Goal: Information Seeking & Learning: Learn about a topic

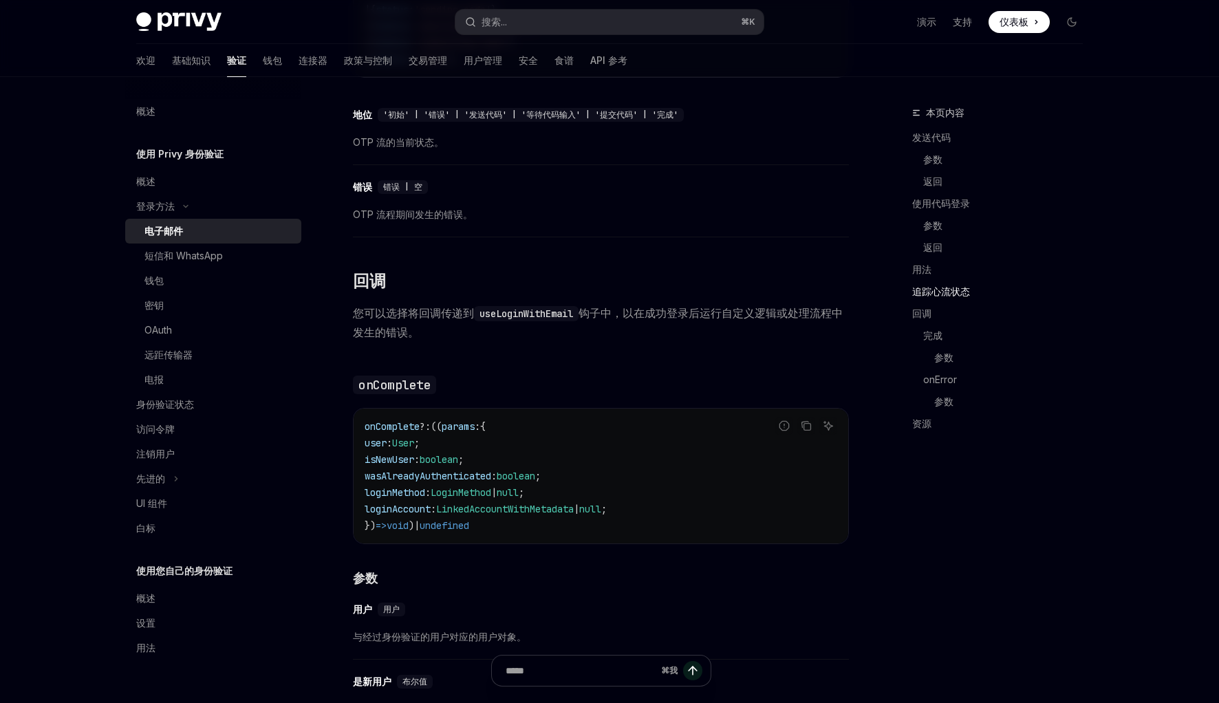
scroll to position [1773, 0]
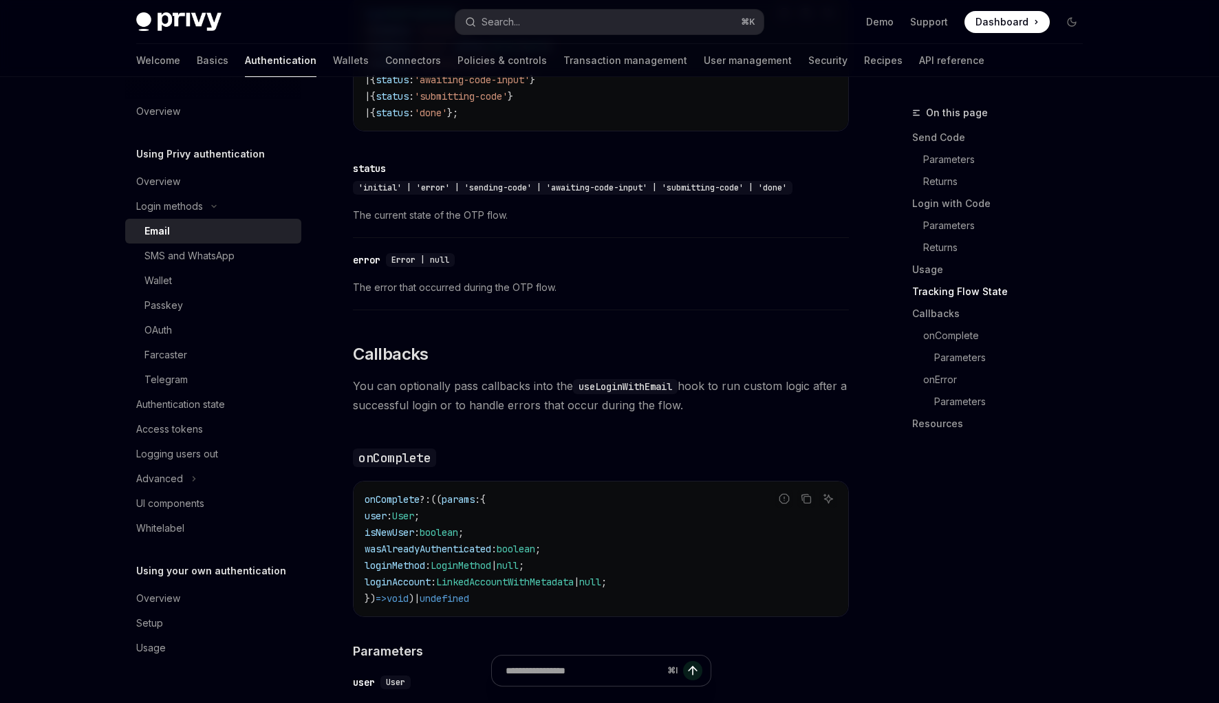
drag, startPoint x: 609, startPoint y: 328, endPoint x: 591, endPoint y: 345, distance: 24.8
click at [609, 328] on div "To authenticate your users with a one-time passcode (OTP) sent to their email a…" at bounding box center [601, 37] width 496 height 2814
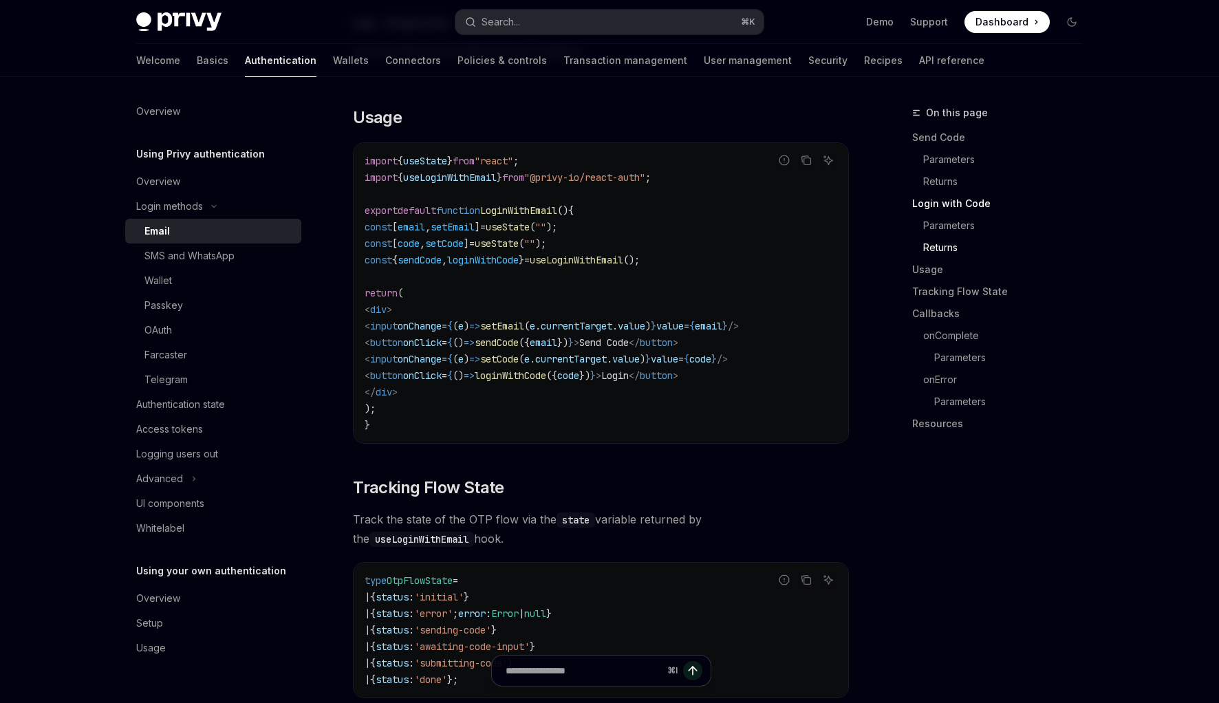
scroll to position [1198, 0]
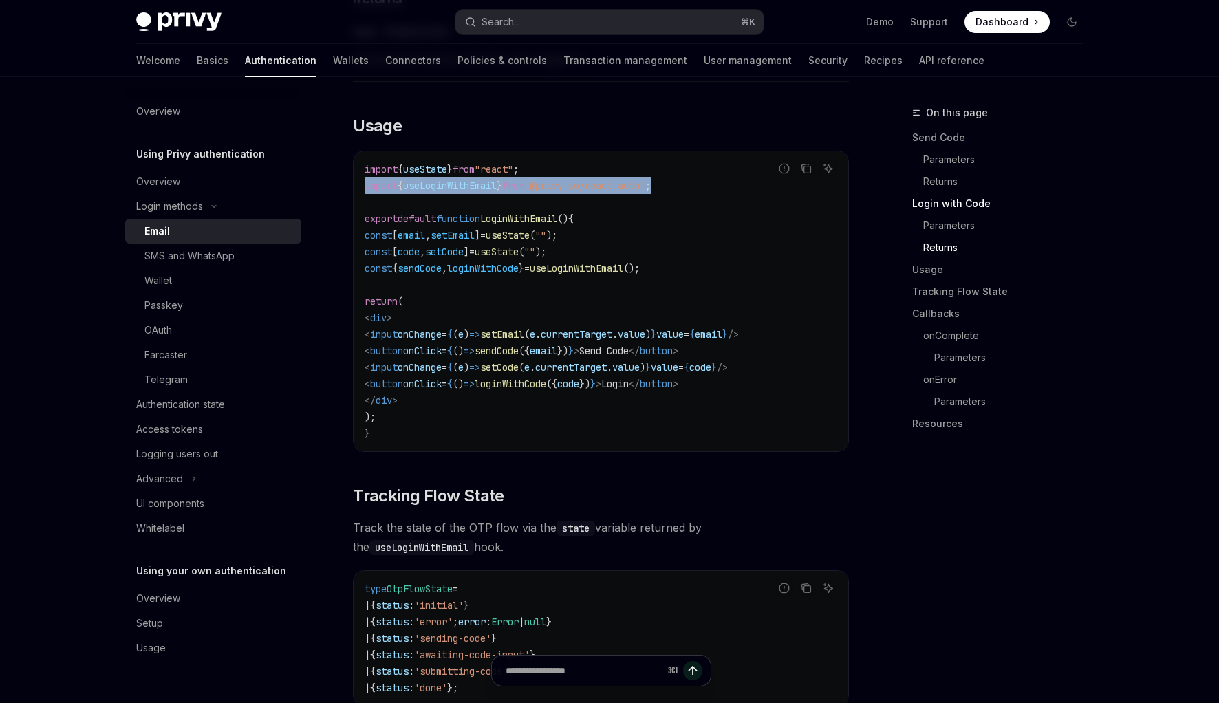
drag, startPoint x: 712, startPoint y: 184, endPoint x: 366, endPoint y: 182, distance: 346.0
click at [366, 182] on code "import { useState } from "react" ; import { useLoginWithEmail } from "@privy-io…" at bounding box center [601, 301] width 473 height 281
copy span "import { useLoginWithEmail } from "@privy-io/react-auth" ;"
click at [519, 272] on span "loginWithCode" at bounding box center [483, 268] width 72 height 12
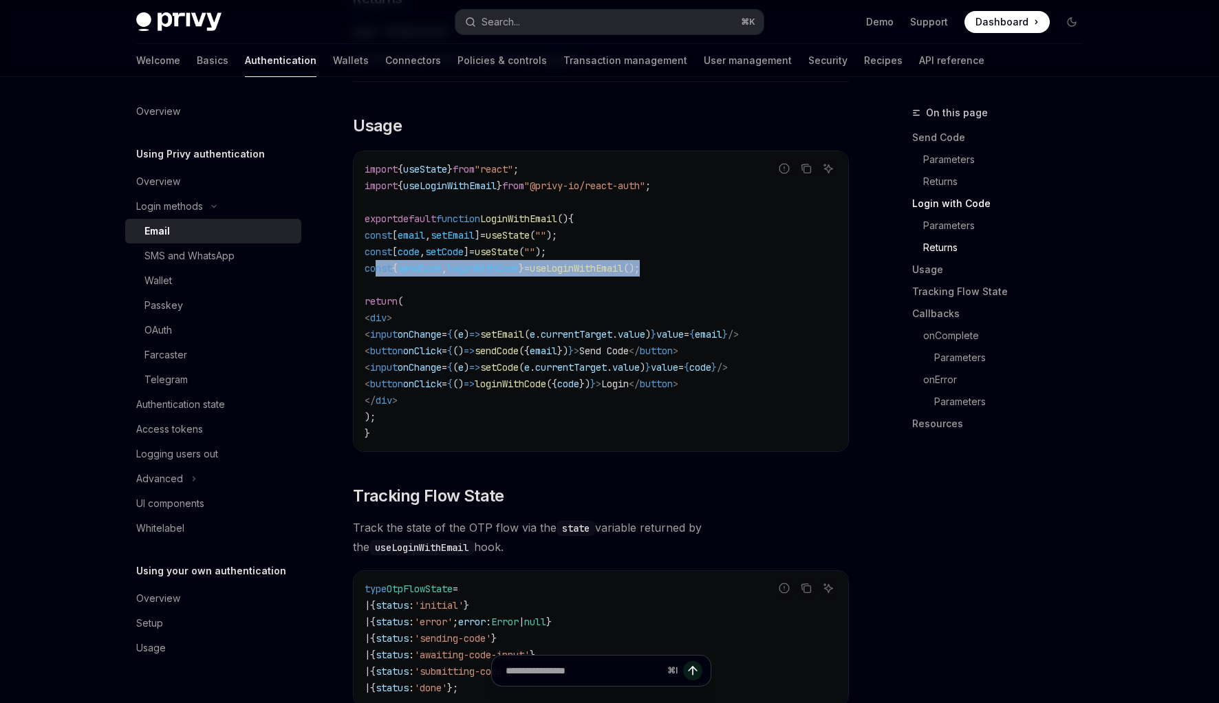
drag, startPoint x: 724, startPoint y: 265, endPoint x: 375, endPoint y: 263, distance: 349.4
click at [375, 263] on code "import { useState } from "react" ; import { useLoginWithEmail } from "@privy-io…" at bounding box center [601, 301] width 473 height 281
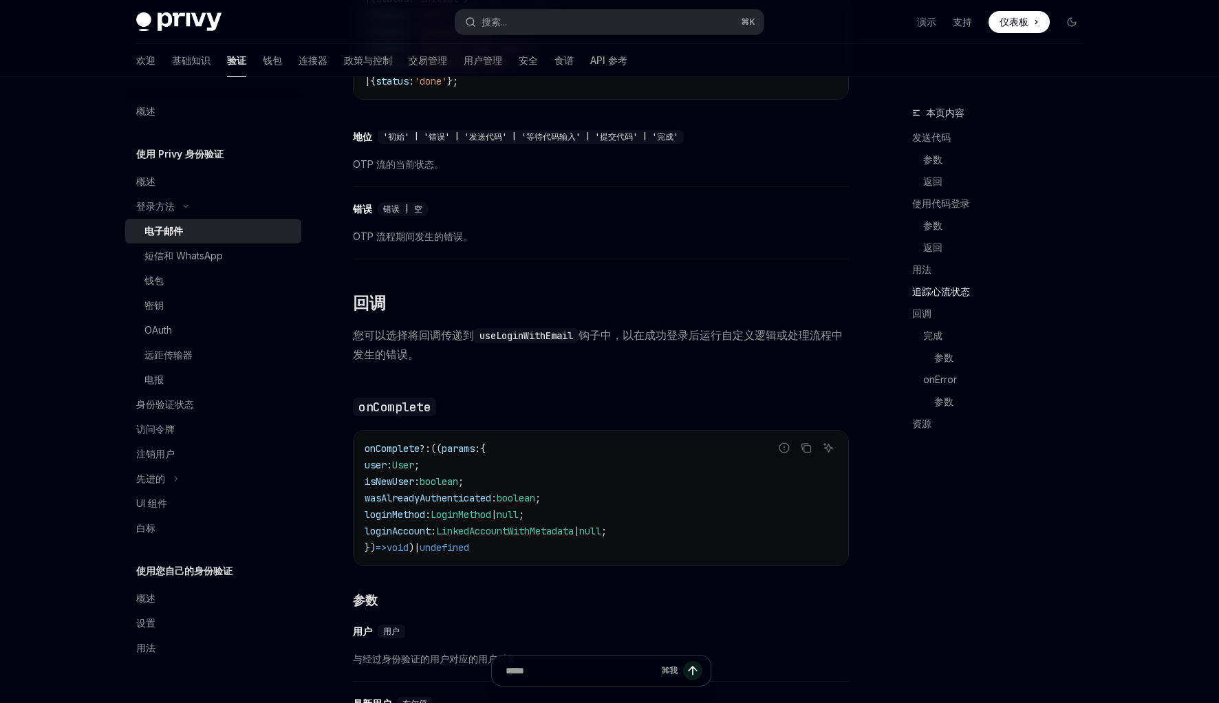
scroll to position [1113, 0]
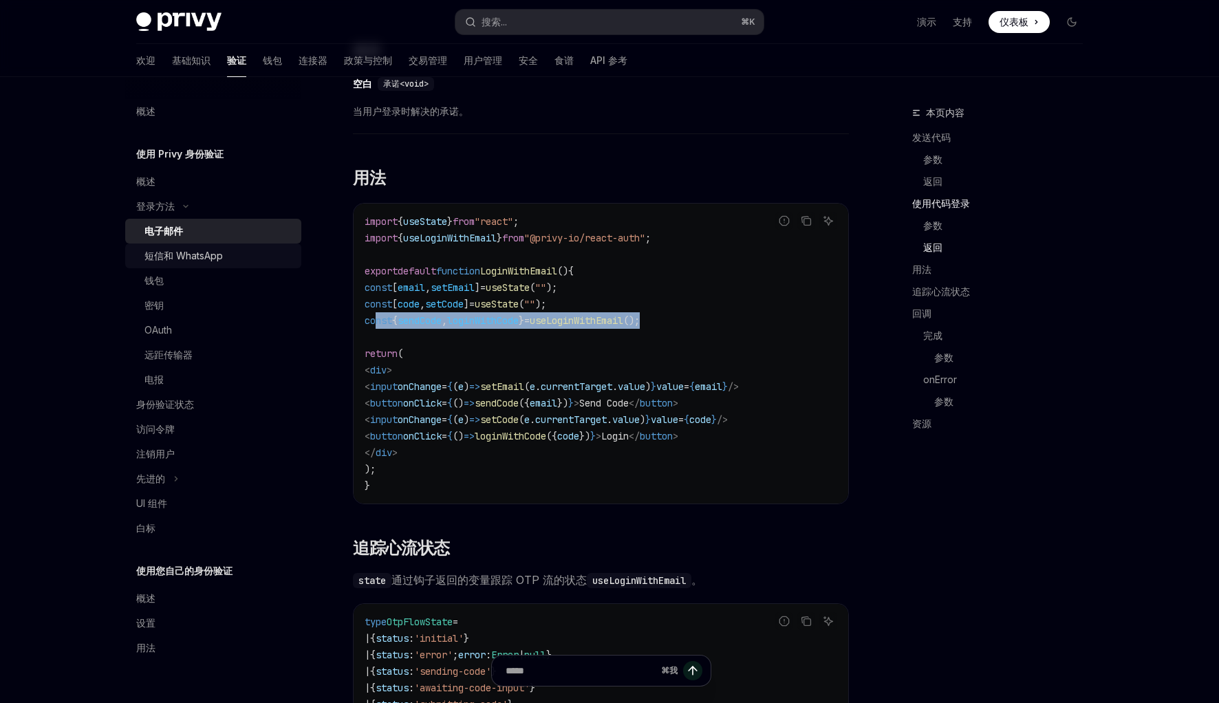
click at [186, 254] on font "短信和 WhatsApp" at bounding box center [183, 256] width 78 height 12
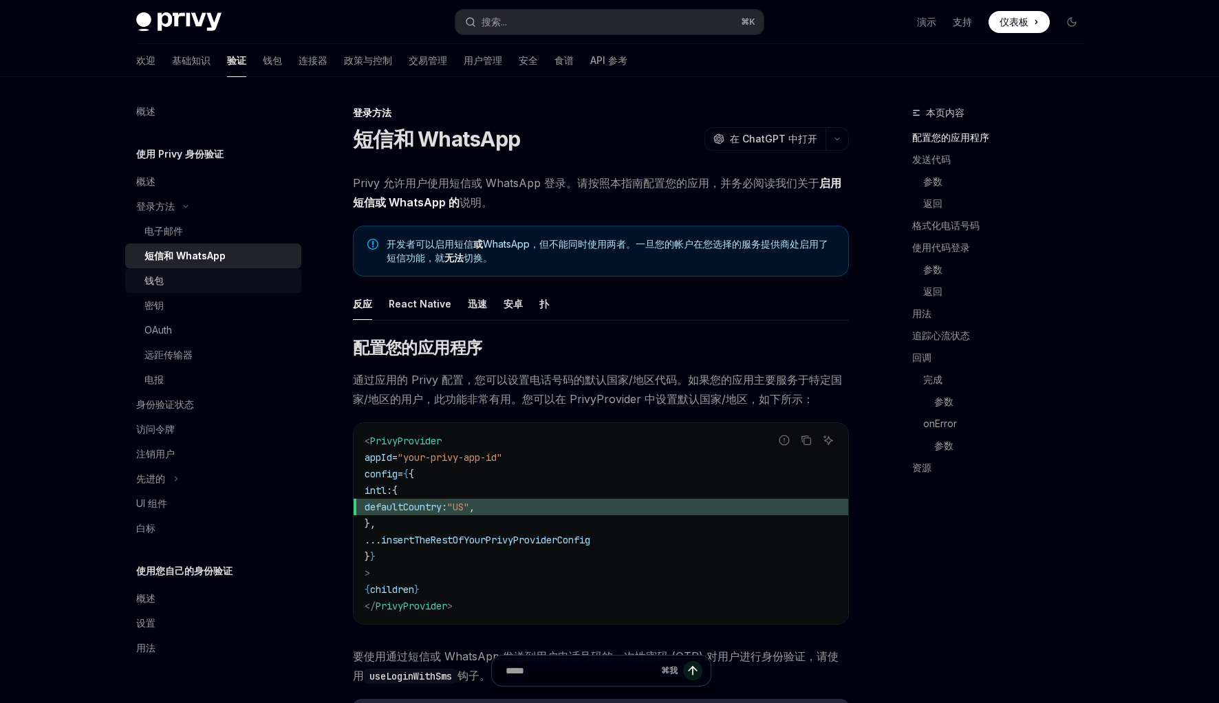
click at [160, 278] on font "钱包" at bounding box center [153, 280] width 19 height 12
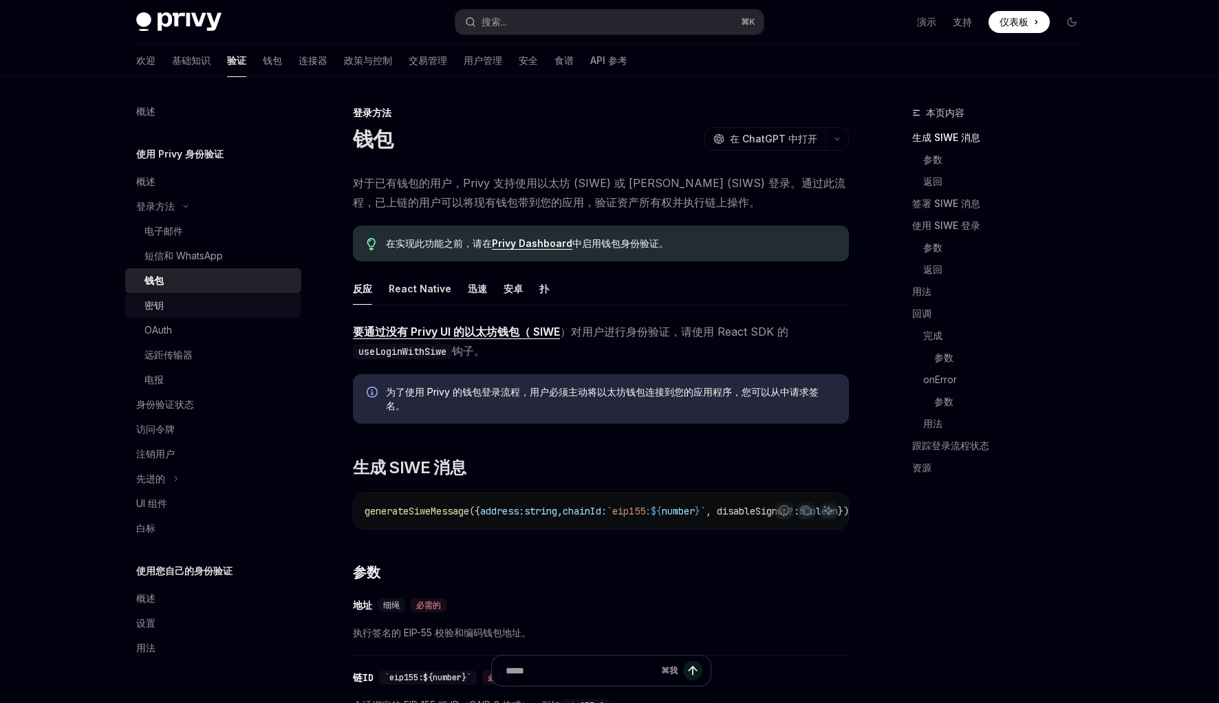
click at [156, 297] on div "密钥" at bounding box center [153, 305] width 19 height 17
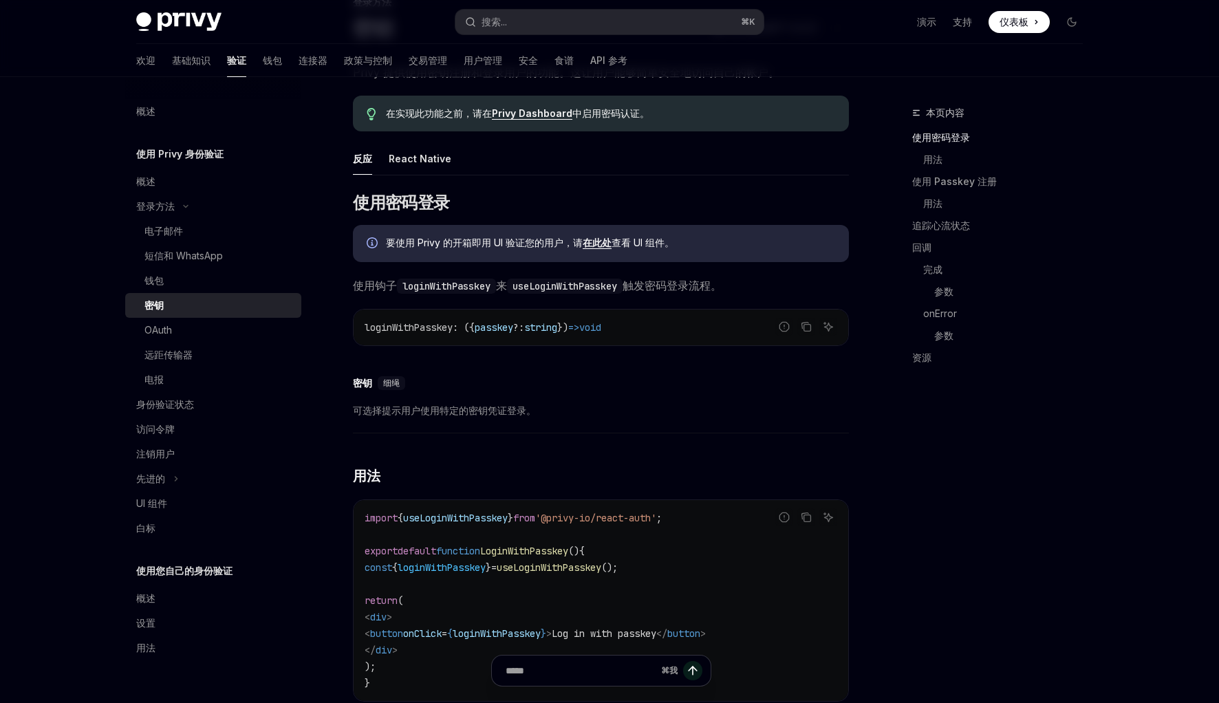
scroll to position [124, 0]
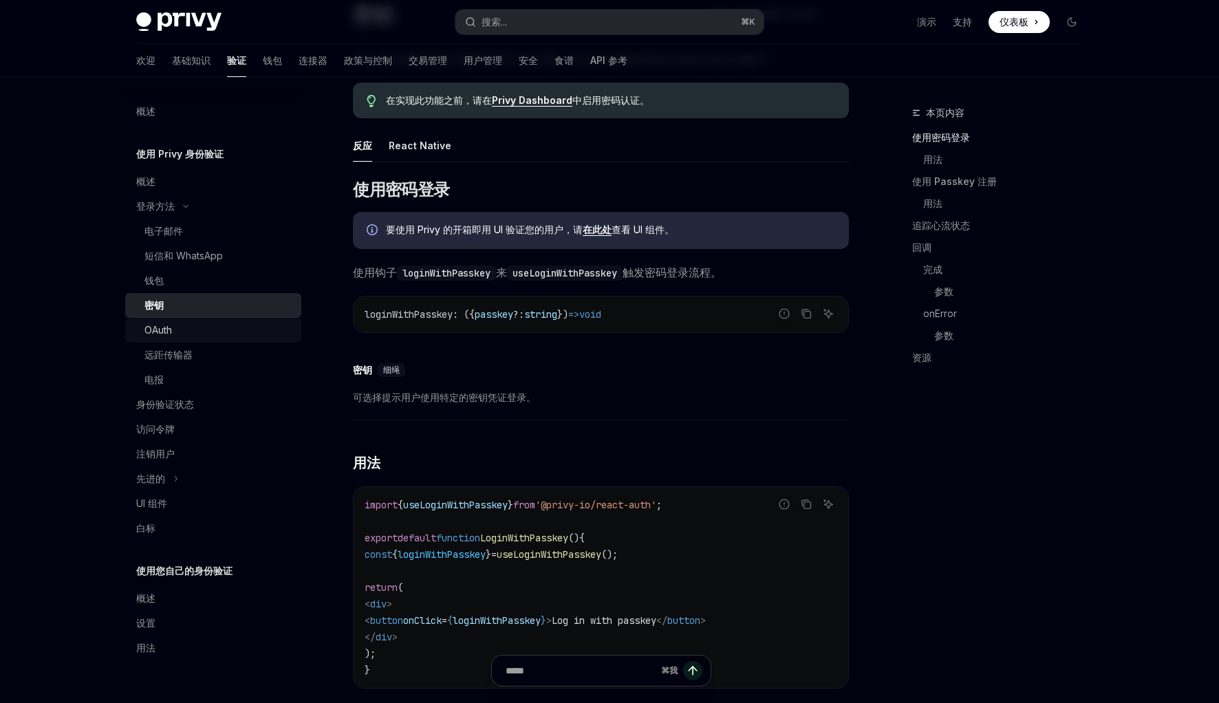
click at [173, 334] on div "OAuth" at bounding box center [218, 330] width 149 height 17
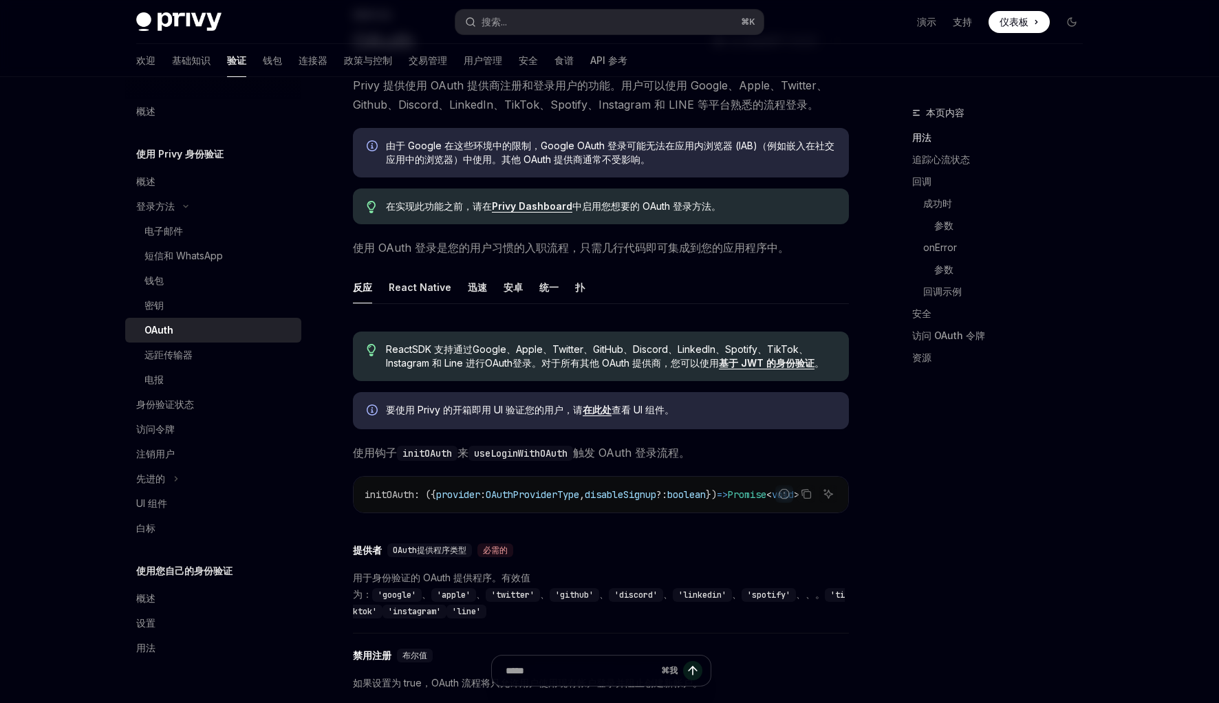
scroll to position [0, 47]
click at [184, 360] on font "远距传输器" at bounding box center [168, 355] width 48 height 12
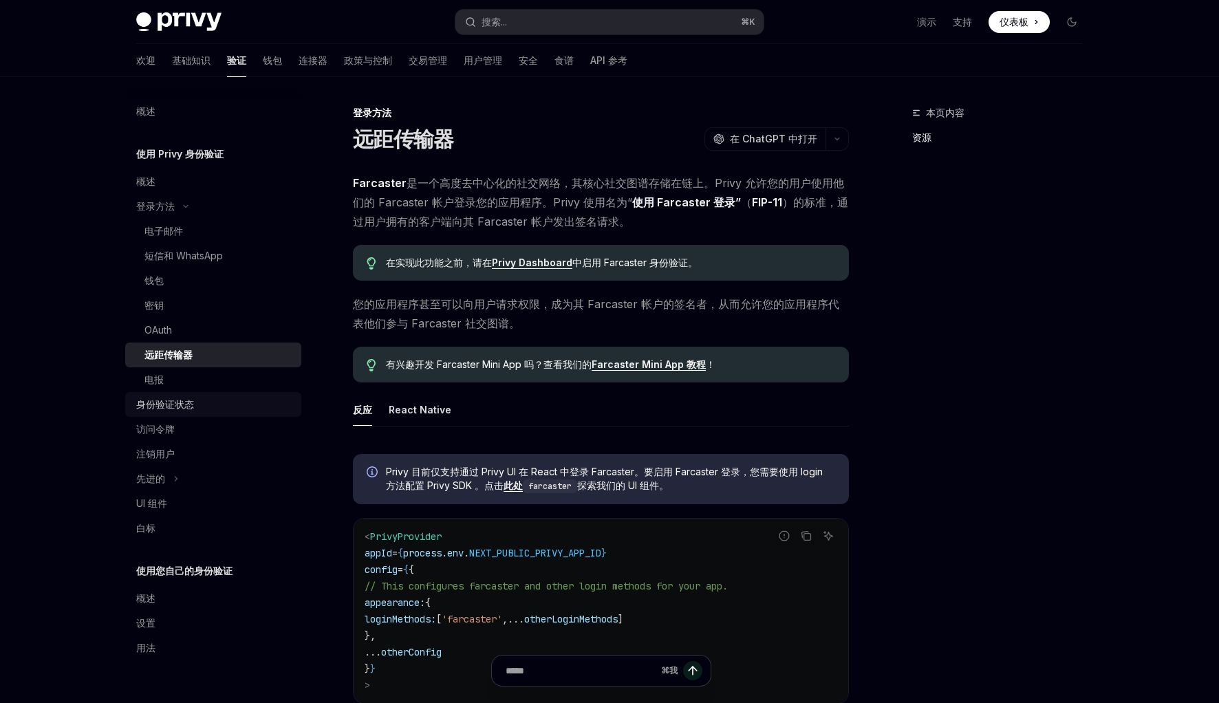
click at [199, 404] on div "身份验证状态" at bounding box center [214, 404] width 157 height 17
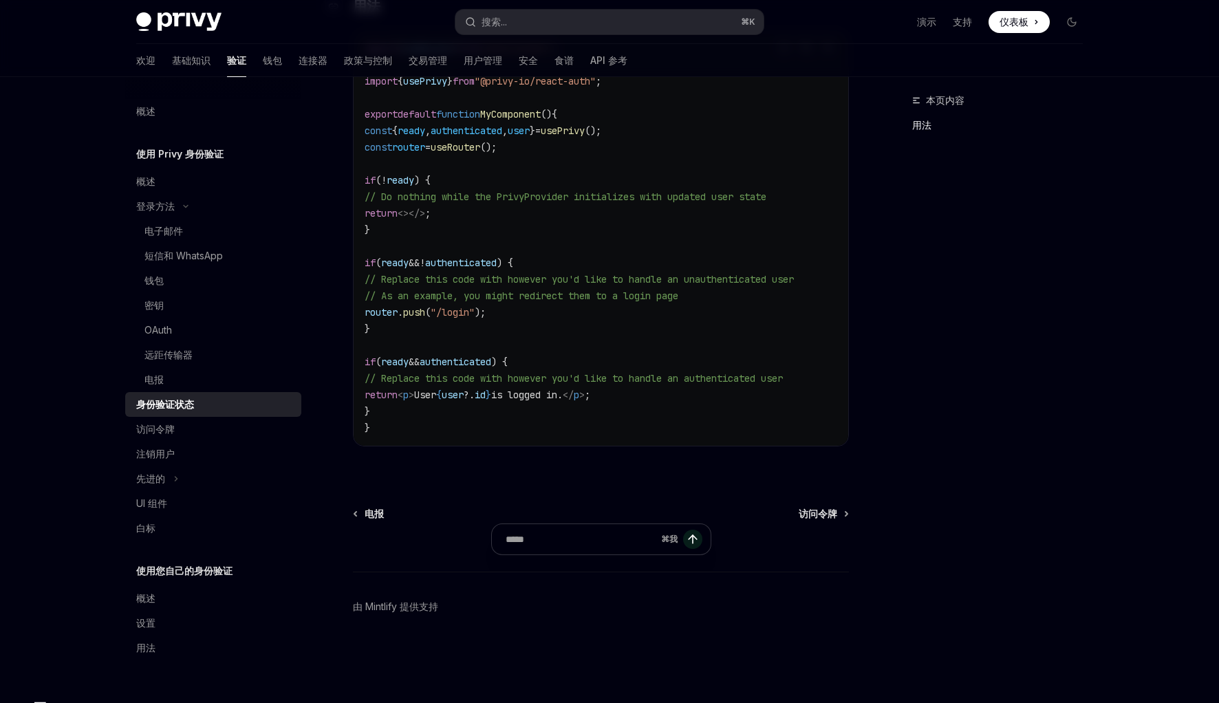
scroll to position [444, 0]
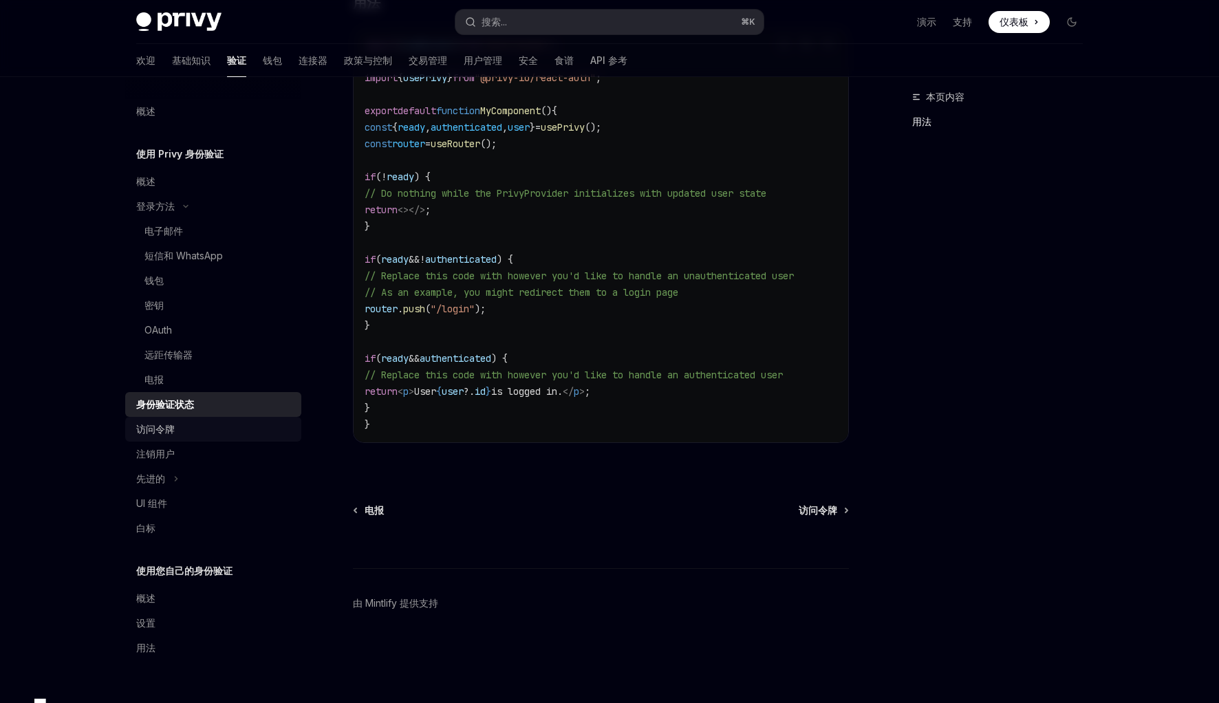
click at [182, 429] on div "访问令牌" at bounding box center [214, 429] width 157 height 17
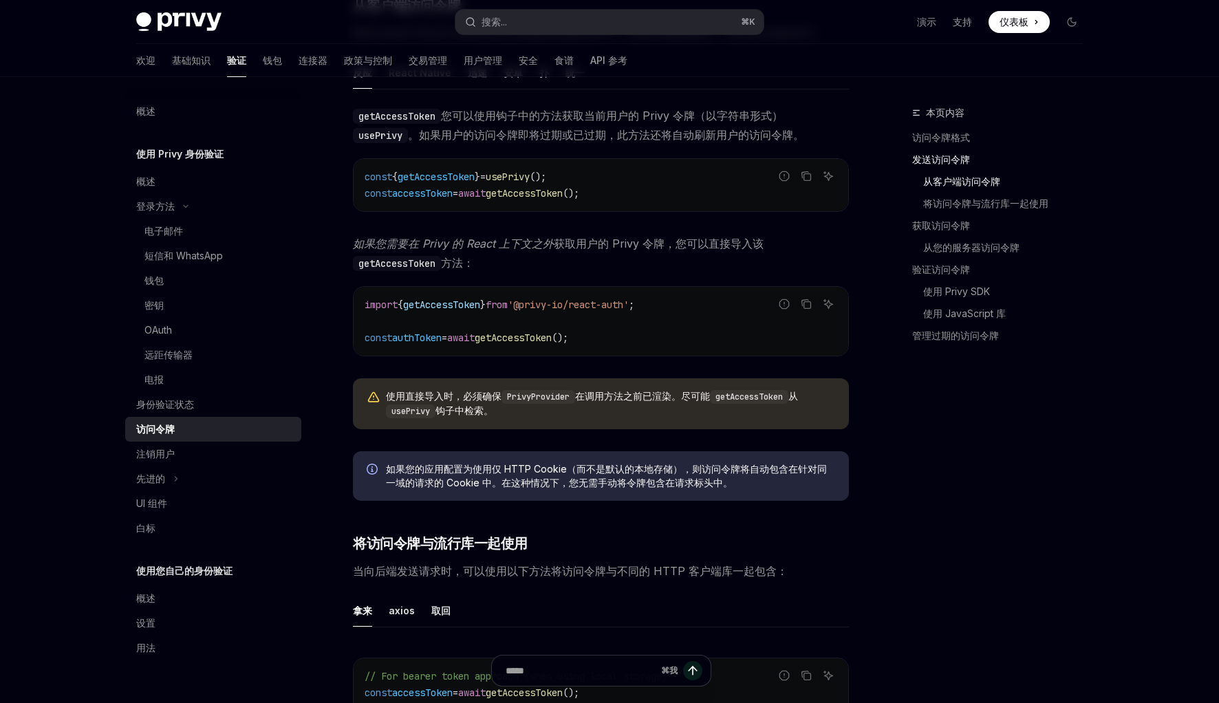
scroll to position [707, 0]
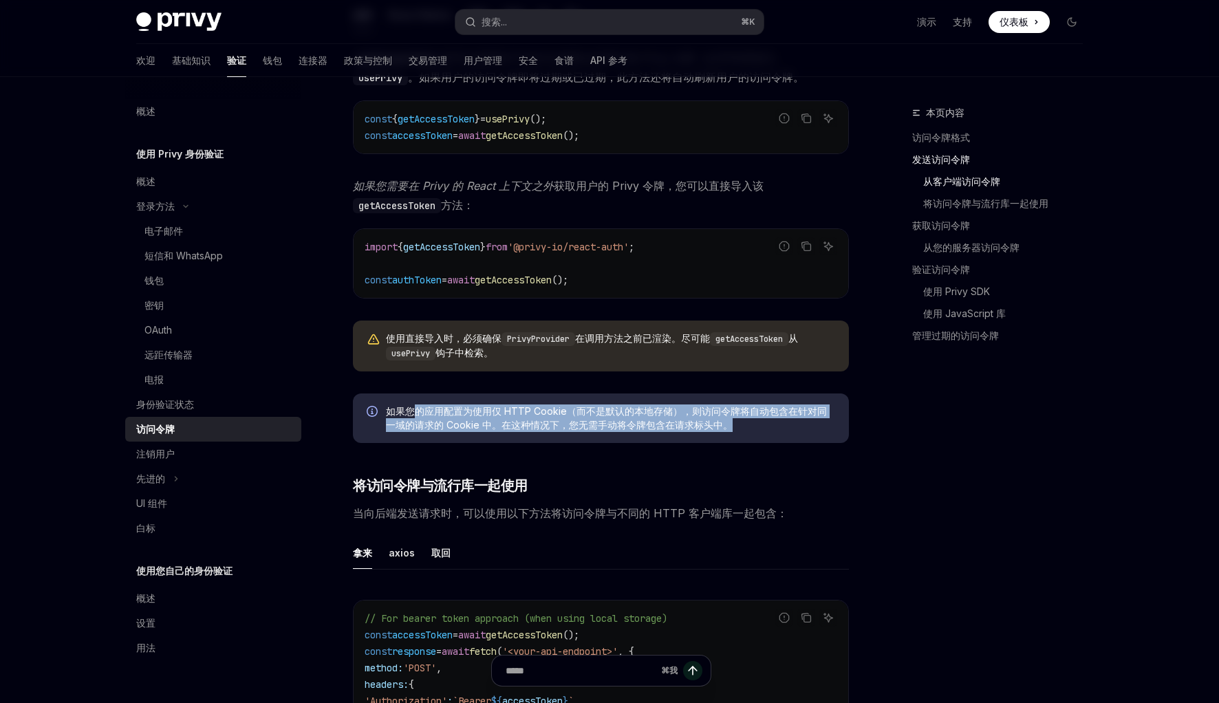
drag, startPoint x: 412, startPoint y: 424, endPoint x: 728, endPoint y: 430, distance: 315.8
click at [728, 430] on span "如果您的应用配置为使用仅 HTTP Cookie（而不是默认的本地存储），则访问令牌将自动包含在针对同一域的请求的 Cookie 中。在这种情况下，您无需手动…" at bounding box center [610, 418] width 449 height 28
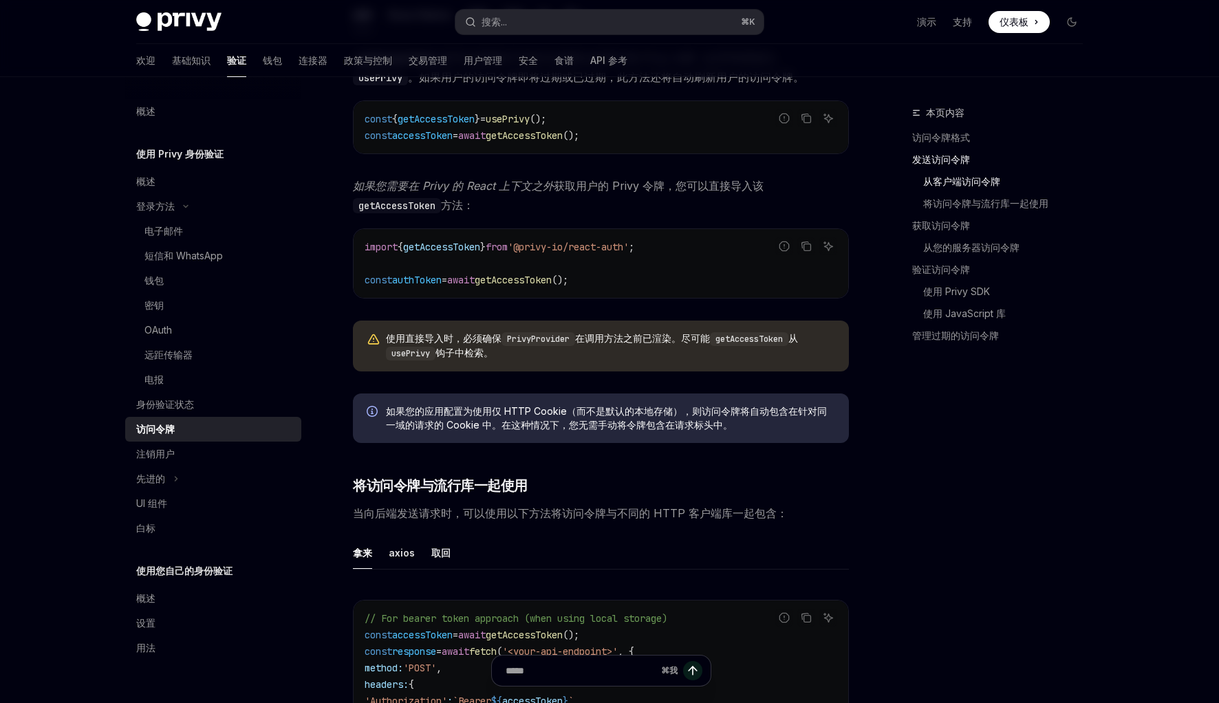
click at [509, 519] on font "当向后端发送请求时，可以使用以下方法将访问令牌与不同的 HTTP 客户端库一起包含：" at bounding box center [570, 513] width 435 height 14
drag, startPoint x: 405, startPoint y: 524, endPoint x: 650, endPoint y: 519, distance: 244.9
click at [642, 519] on font "当向后端发送请求时，可以使用以下方法将访问令牌与不同的 HTTP 客户端库一起包含：" at bounding box center [570, 513] width 435 height 14
click at [651, 519] on font "当向后端发送请求时，可以使用以下方法将访问令牌与不同的 HTTP 客户端库一起包含：" at bounding box center [570, 513] width 435 height 14
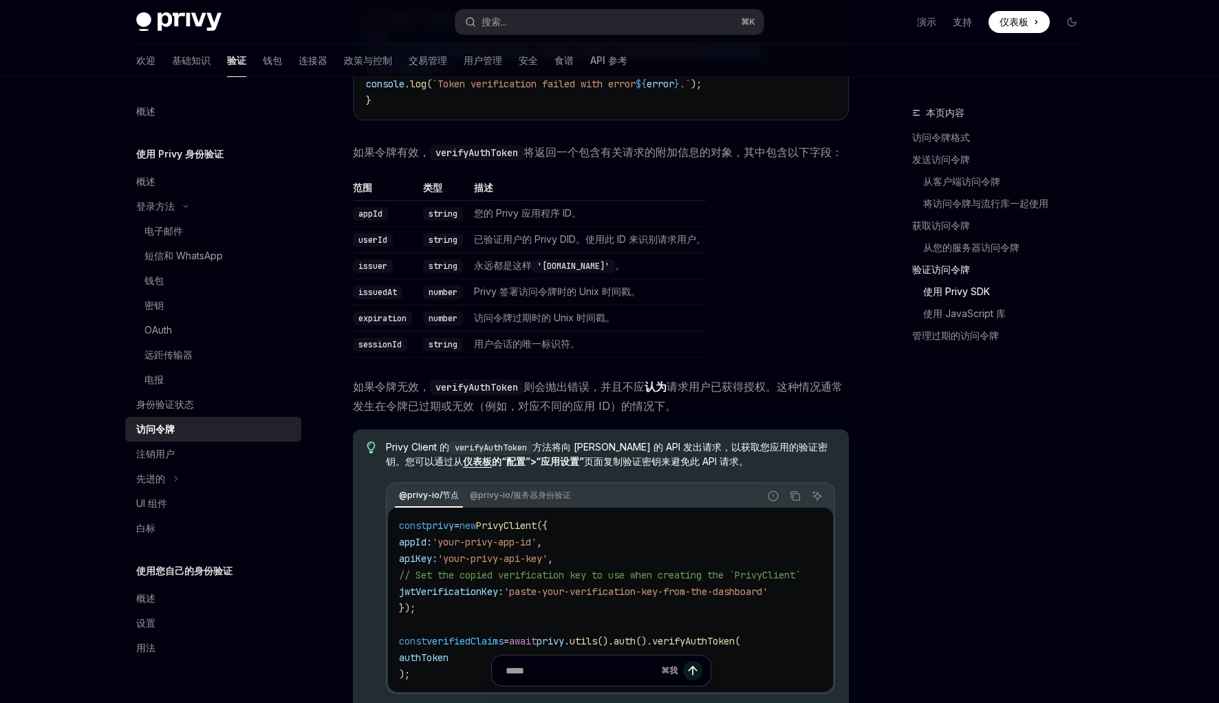
scroll to position [2514, 0]
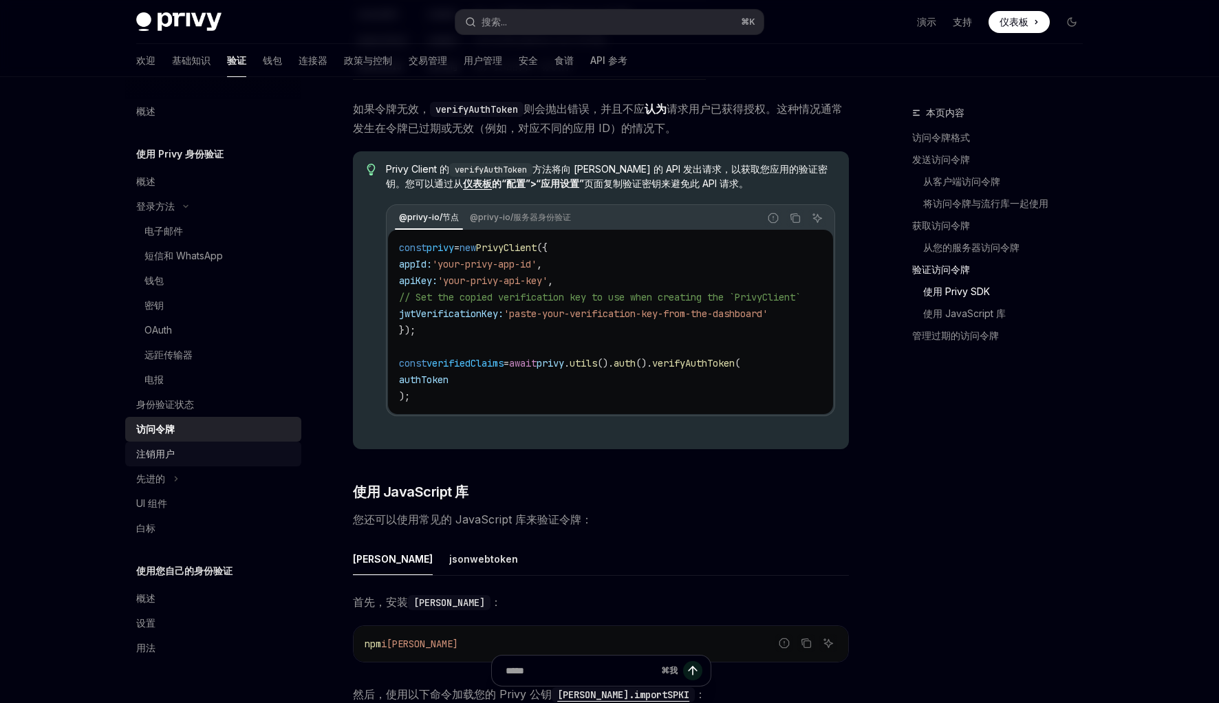
click at [192, 453] on div "注销用户" at bounding box center [214, 454] width 157 height 17
type textarea "*"
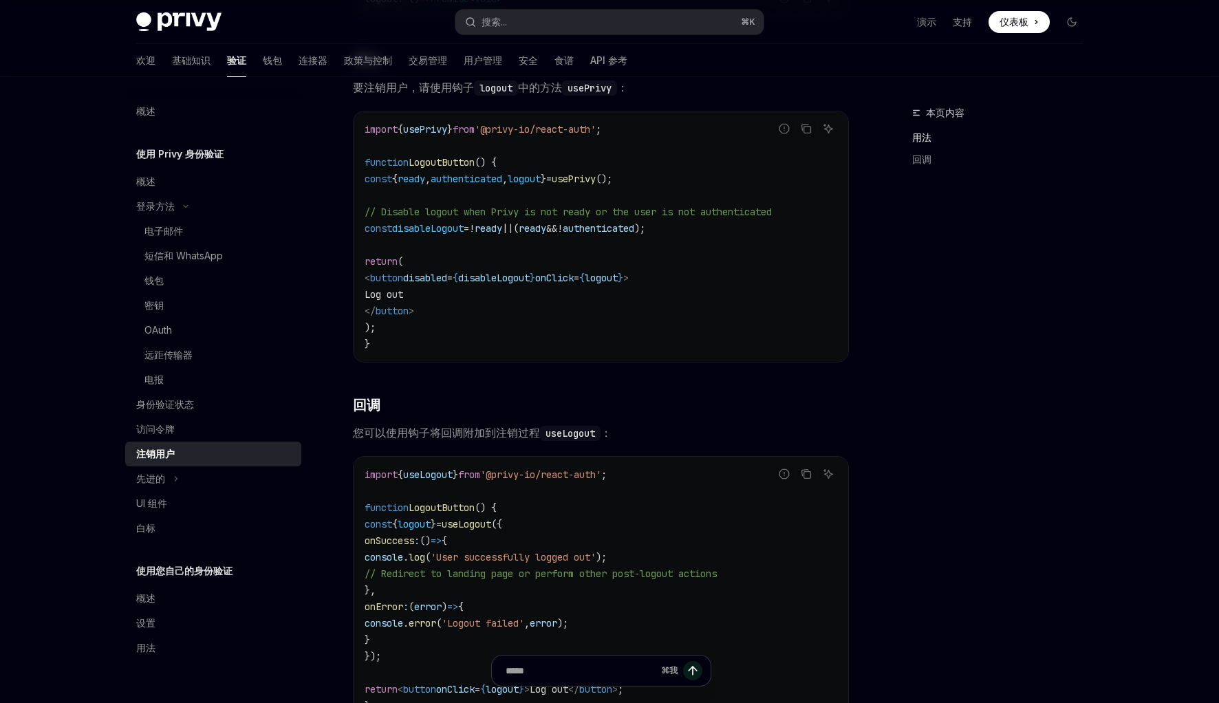
scroll to position [397, 0]
